Goal: Transaction & Acquisition: Purchase product/service

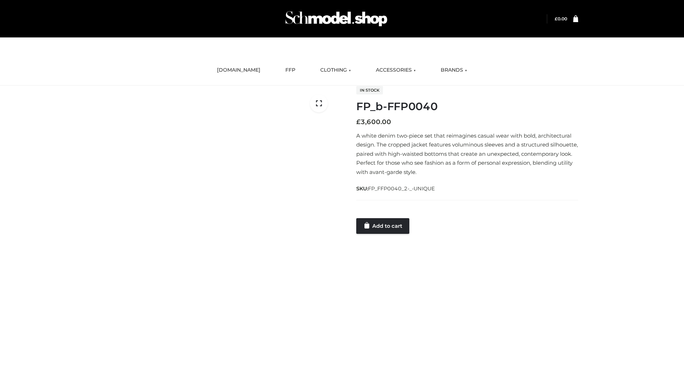
click at [383, 226] on link "Add to cart" at bounding box center [382, 226] width 53 height 16
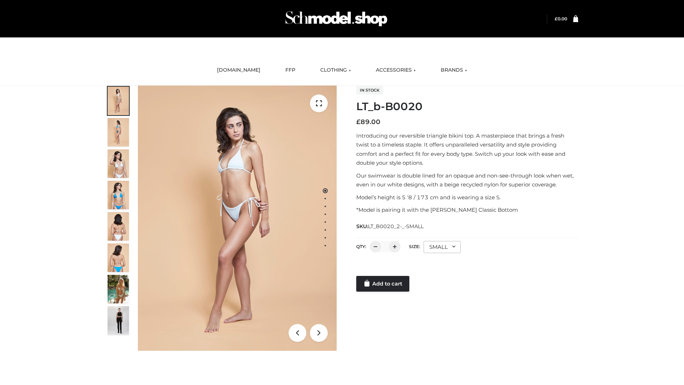
click at [383, 284] on link "Add to cart" at bounding box center [382, 284] width 53 height 16
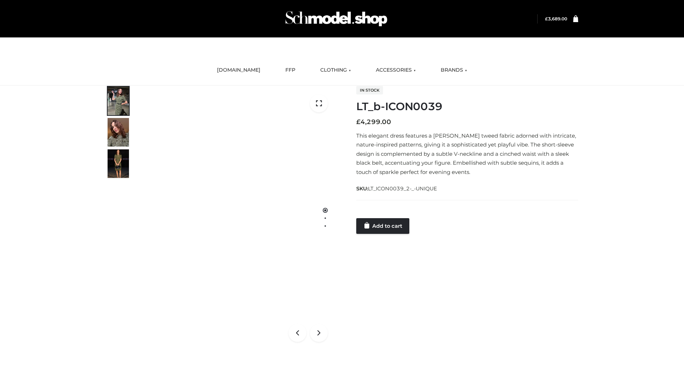
click at [383, 226] on link "Add to cart" at bounding box center [382, 226] width 53 height 16
